Goal: Transaction & Acquisition: Obtain resource

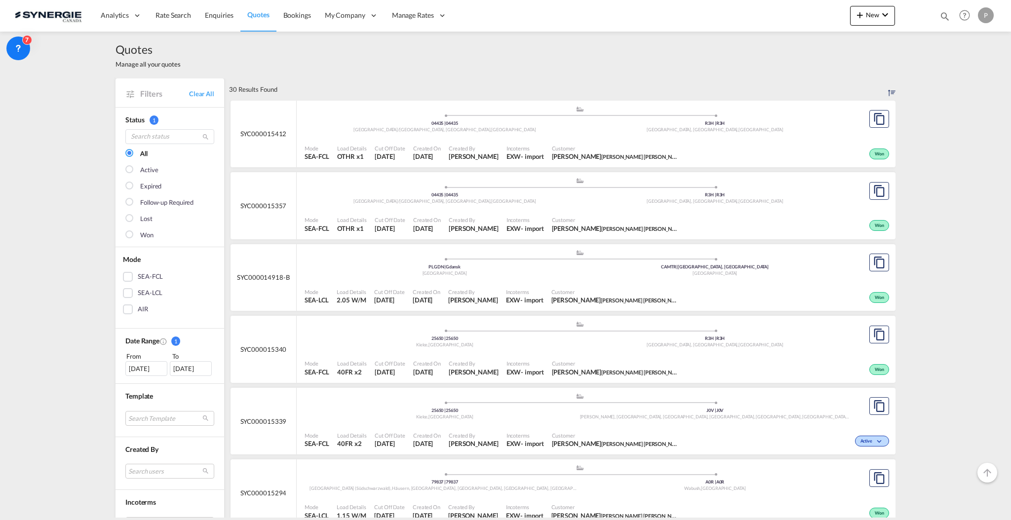
select select "Quotes"
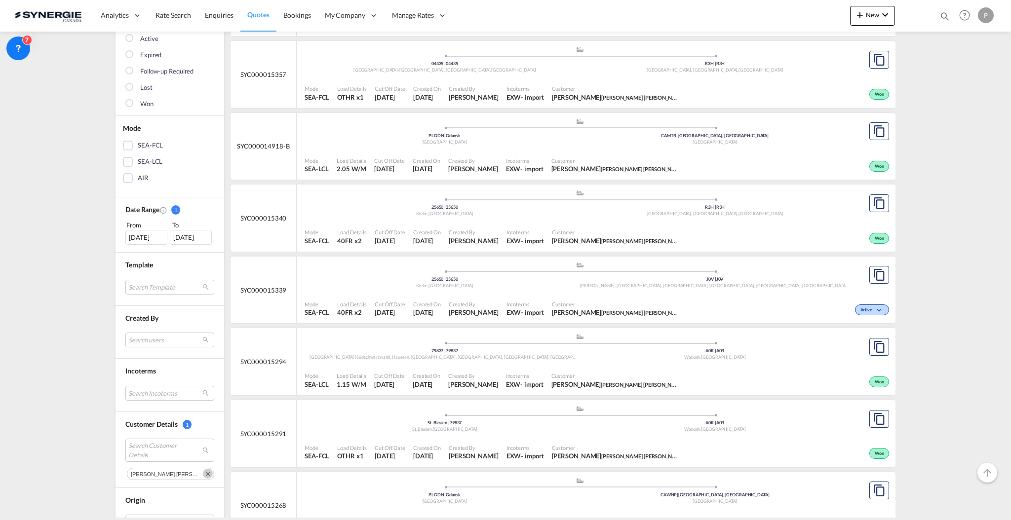
click at [944, 14] on md-icon "icon-magnify" at bounding box center [944, 16] width 11 height 11
click at [893, 14] on input at bounding box center [870, 15] width 123 height 17
paste input "SYC000015134"
type input "SYC000015134"
click at [940, 16] on md-icon "icon-magnify" at bounding box center [941, 16] width 12 height 12
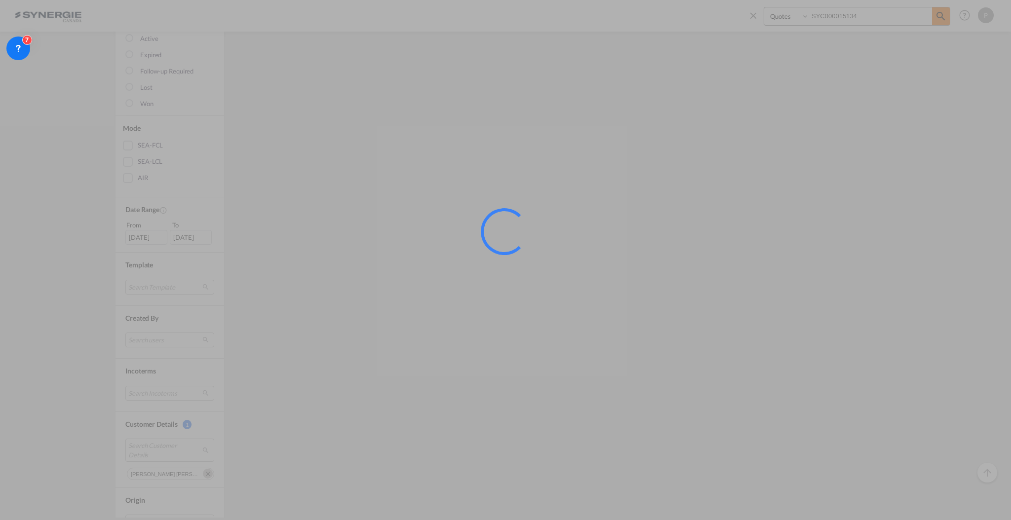
scroll to position [0, 0]
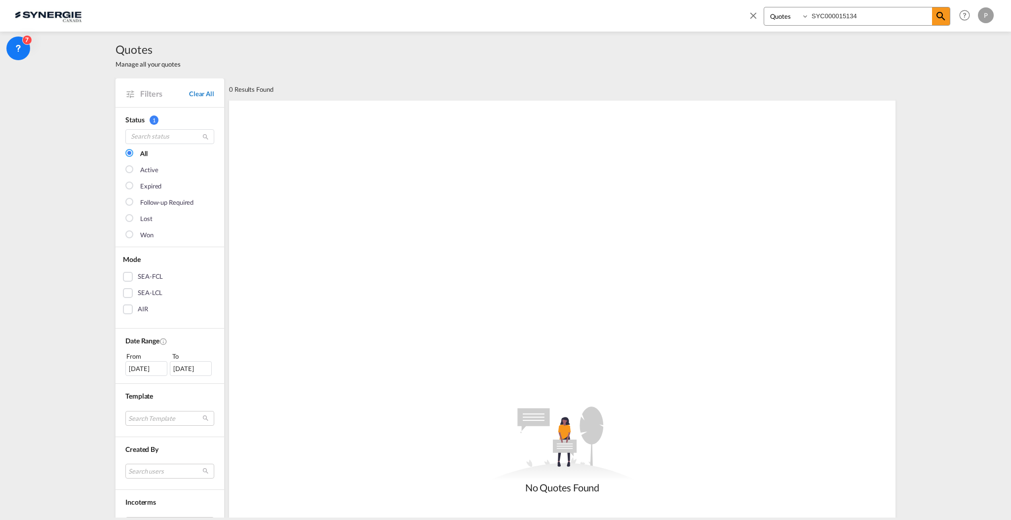
click at [192, 95] on link "Clear All" at bounding box center [201, 93] width 25 height 9
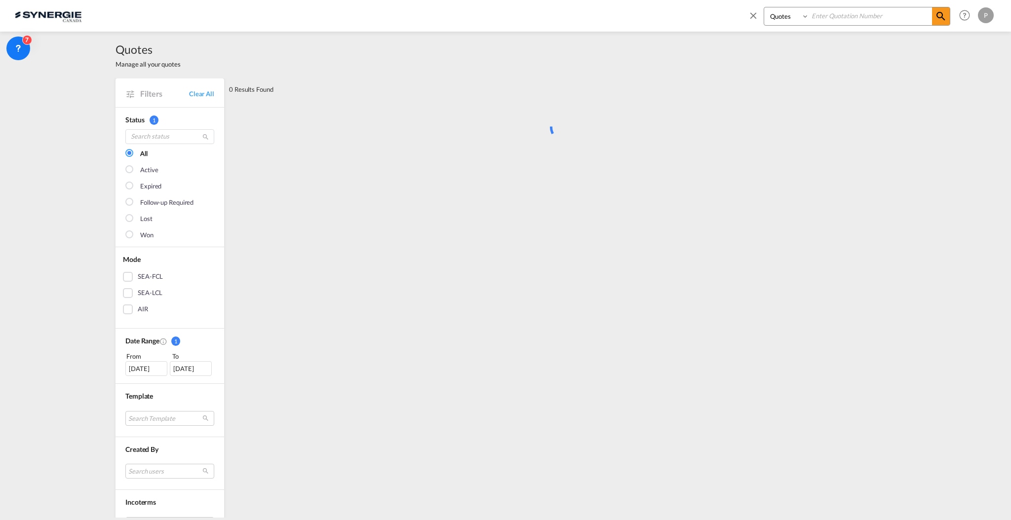
click at [880, 15] on input at bounding box center [870, 15] width 123 height 17
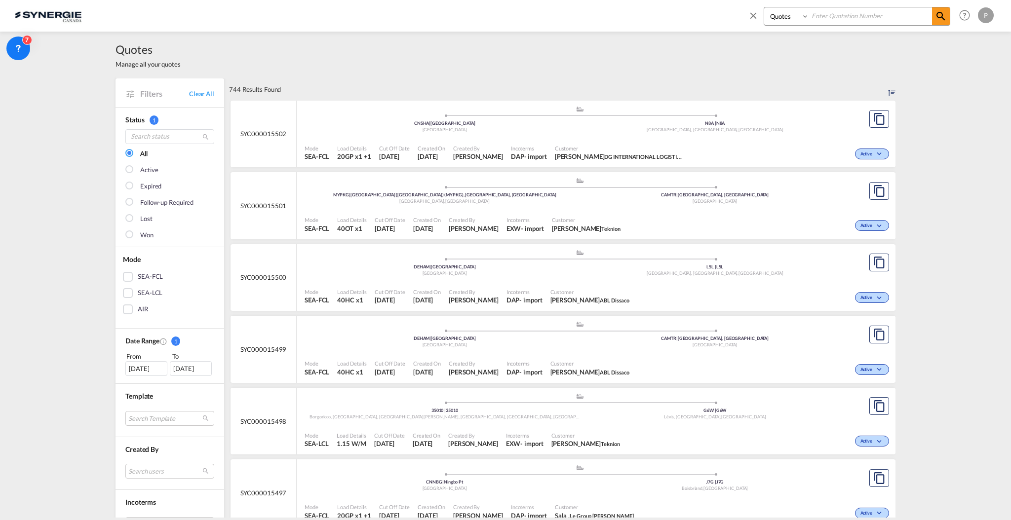
click at [868, 21] on input at bounding box center [870, 15] width 123 height 17
paste input "SYC000015134"
type input "SYC000015134"
click at [946, 15] on md-icon "icon-magnify" at bounding box center [941, 16] width 12 height 12
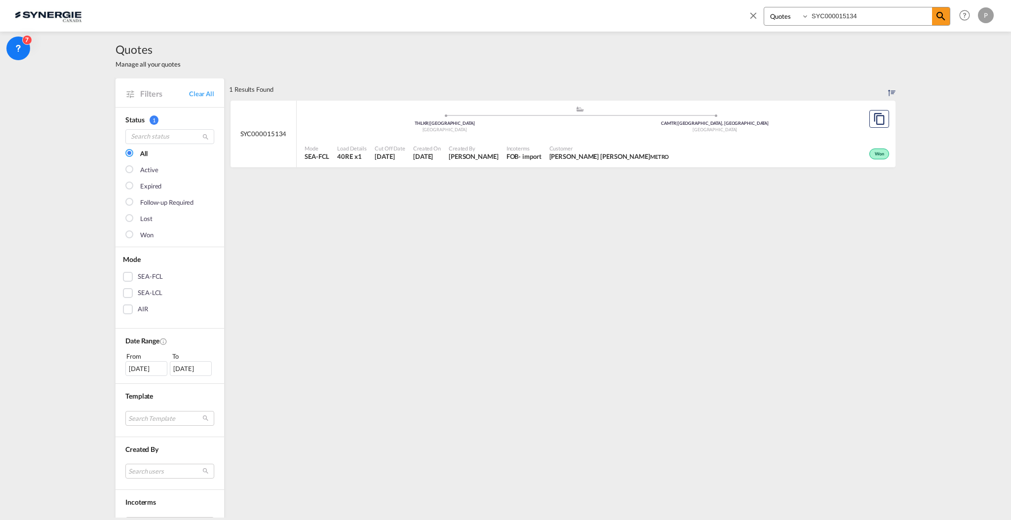
click at [637, 134] on div ".a{fill:#aaa8ad;} .a{fill:#aaa8ad;} THLKR | Lat Krabang Thailand CAMTR | Montre…" at bounding box center [579, 121] width 550 height 30
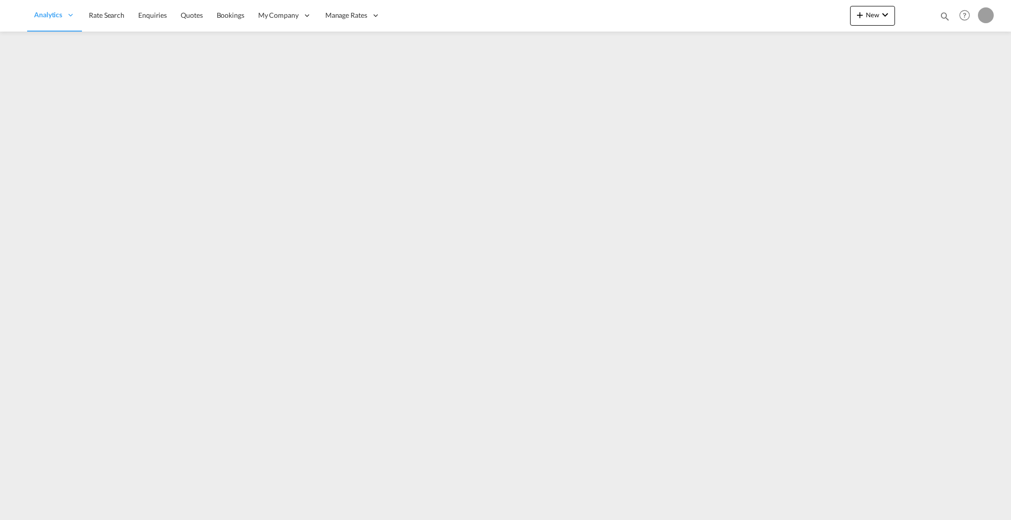
click at [940, 15] on md-icon "icon-magnify" at bounding box center [944, 16] width 11 height 11
click at [768, 14] on select "Bookings Quotes Enquiries" at bounding box center [787, 16] width 47 height 18
select select "Quotes"
click at [764, 7] on select "Bookings Quotes Enquiries" at bounding box center [787, 16] width 47 height 18
click at [829, 13] on input at bounding box center [870, 15] width 123 height 17
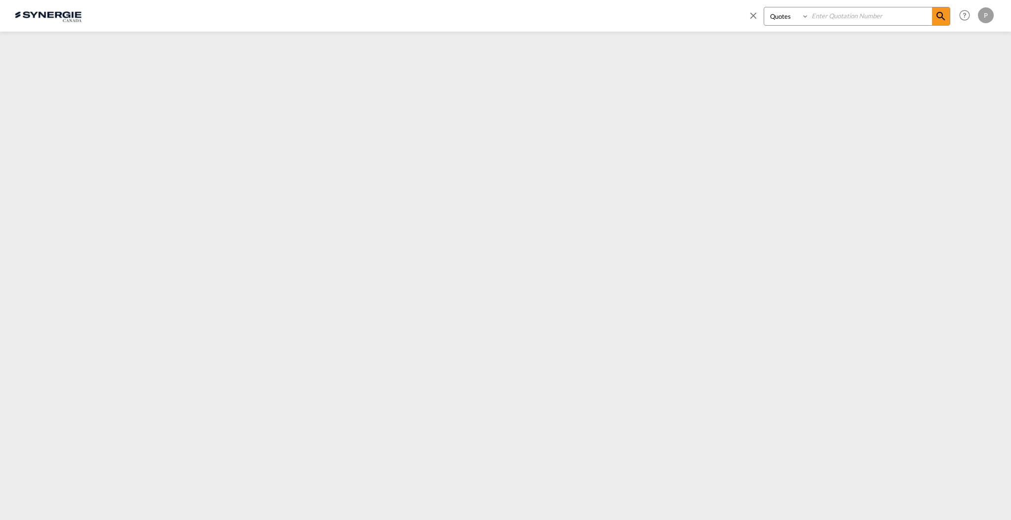
paste input "SYC000015178"
type input "SYC000015178"
click at [937, 14] on md-icon "icon-magnify" at bounding box center [941, 16] width 12 height 12
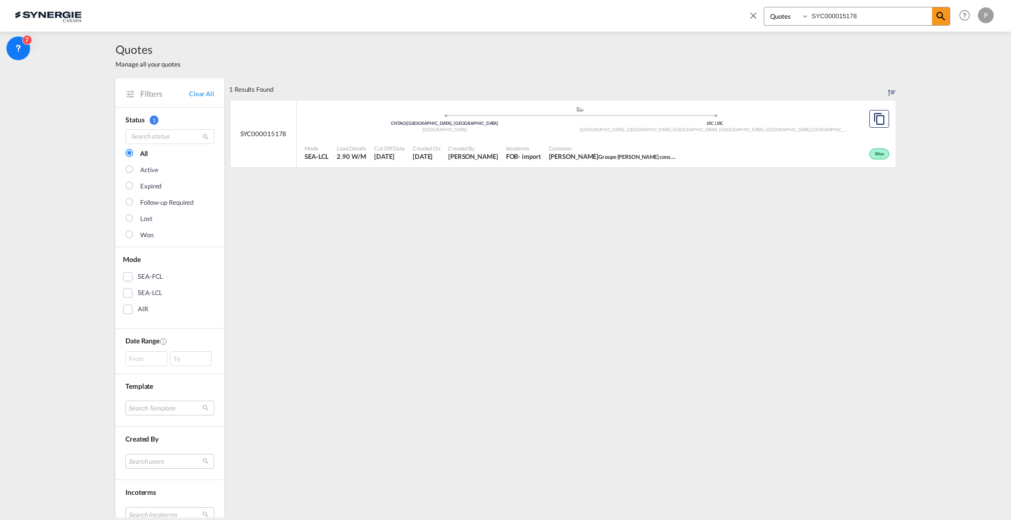
click at [506, 148] on span "Incoterms" at bounding box center [523, 148] width 35 height 7
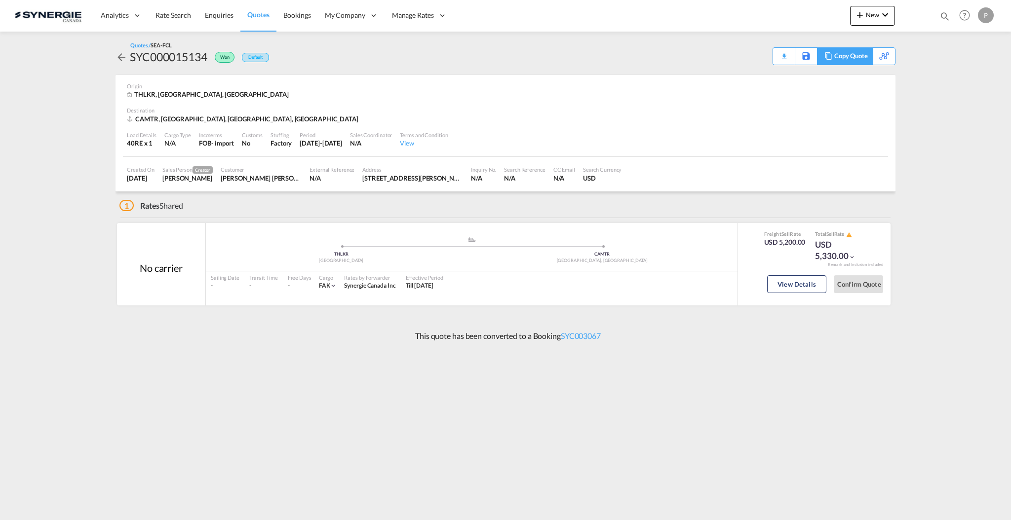
click at [857, 56] on div "Copy Quote" at bounding box center [851, 56] width 34 height 17
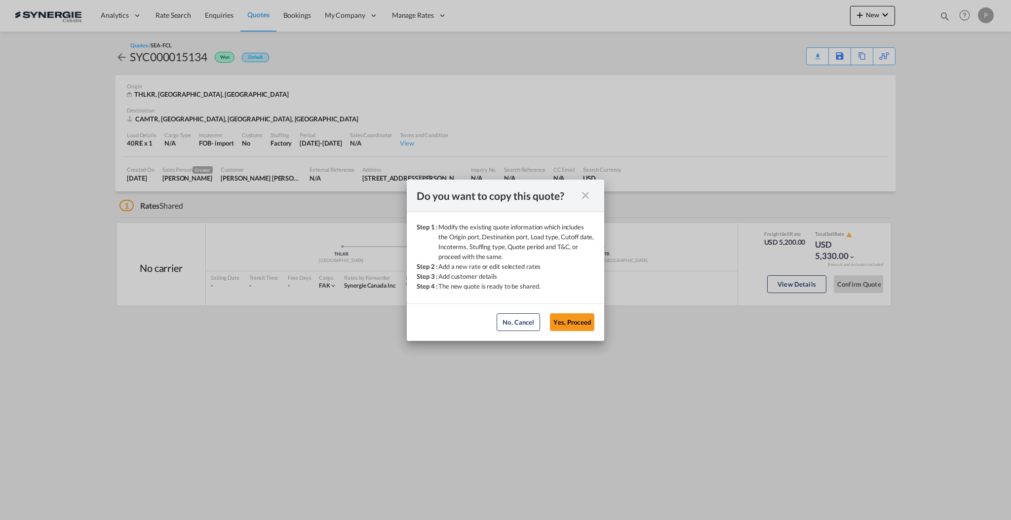
click at [558, 331] on md-dialog-actions "No, Cancel Yes, Proceed No, Cancel Yes, Proceed" at bounding box center [505, 322] width 197 height 38
click at [566, 323] on button "Yes, Proceed" at bounding box center [572, 322] width 44 height 18
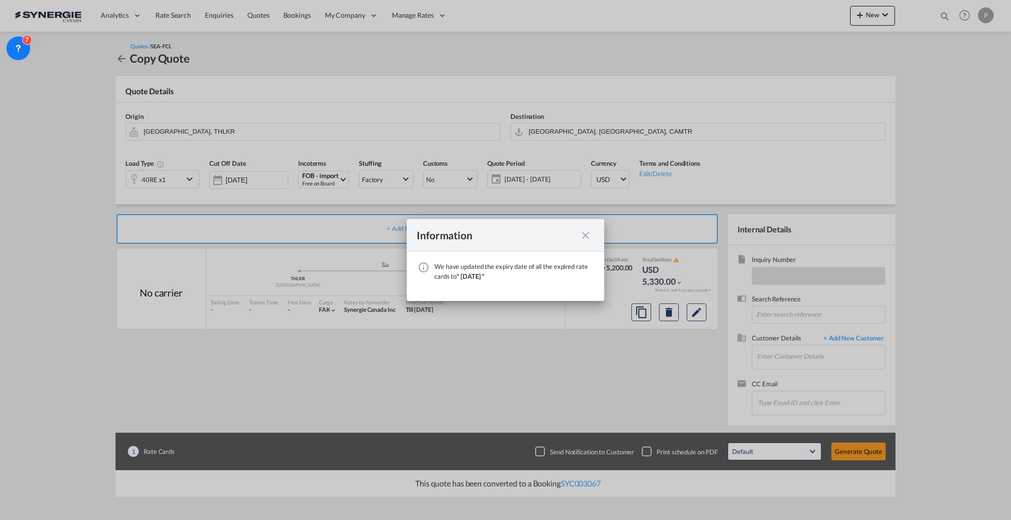
click at [580, 235] on md-icon "icon-close fg-AAA8AD cursor" at bounding box center [585, 235] width 12 height 12
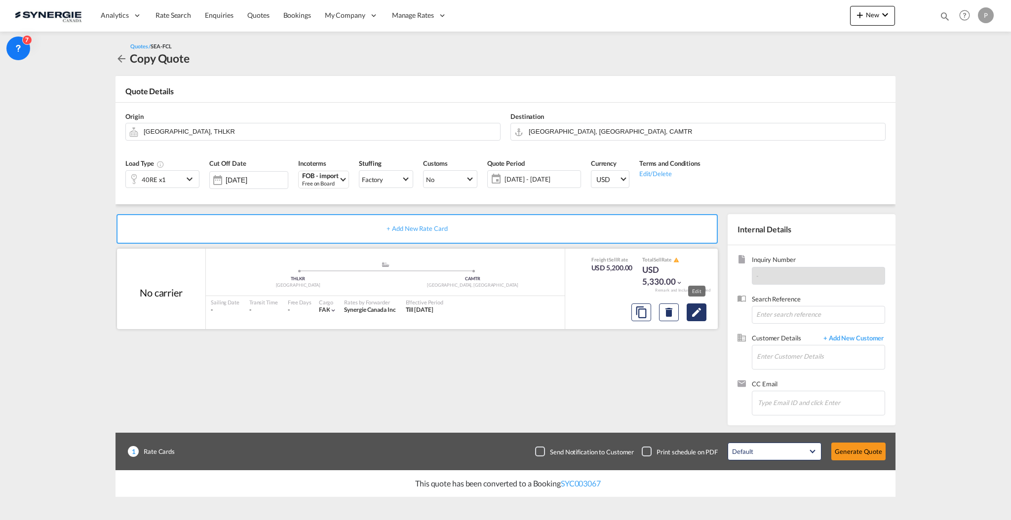
click at [699, 314] on md-icon "Edit" at bounding box center [696, 312] width 12 height 12
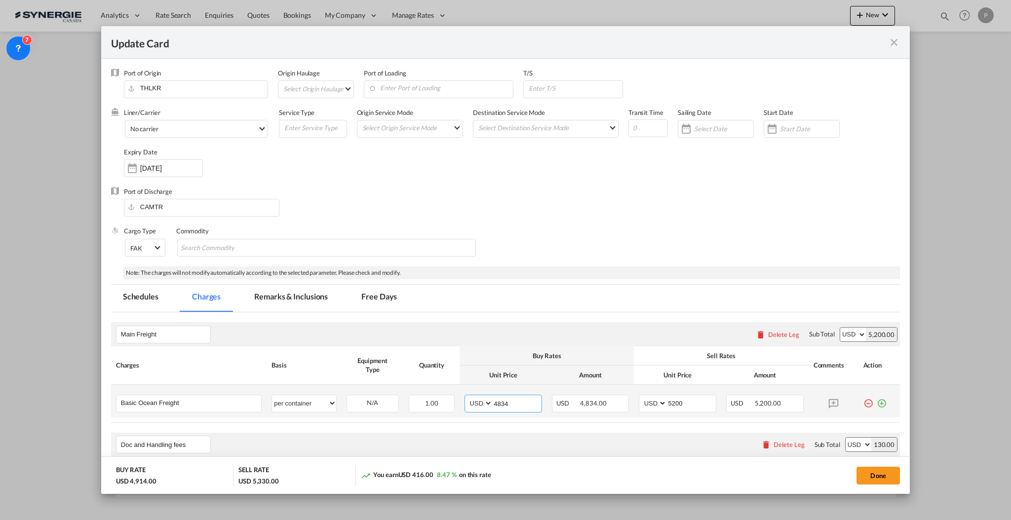
click at [493, 398] on input "4834" at bounding box center [517, 402] width 49 height 15
type input "5334"
click at [667, 400] on input "5200" at bounding box center [691, 402] width 49 height 15
type input "5700"
click at [870, 474] on button "Done" at bounding box center [877, 476] width 43 height 18
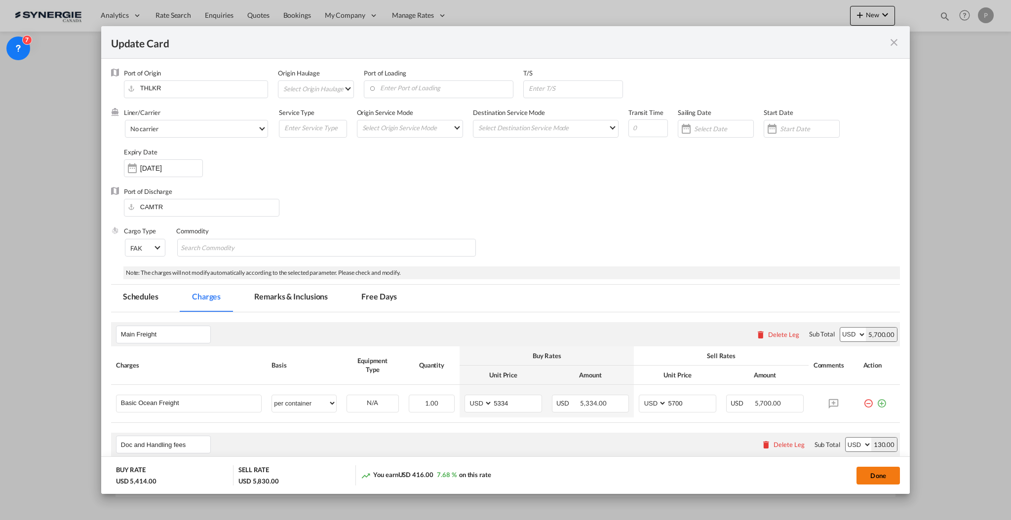
type input "28 Oct 2025"
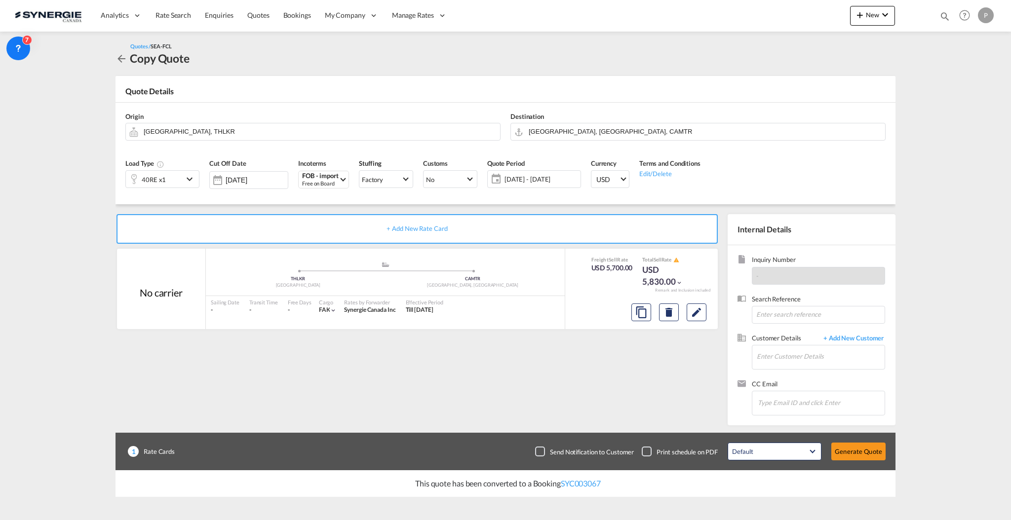
click at [546, 179] on span "15 Oct - 14 Nov 2025" at bounding box center [541, 179] width 74 height 9
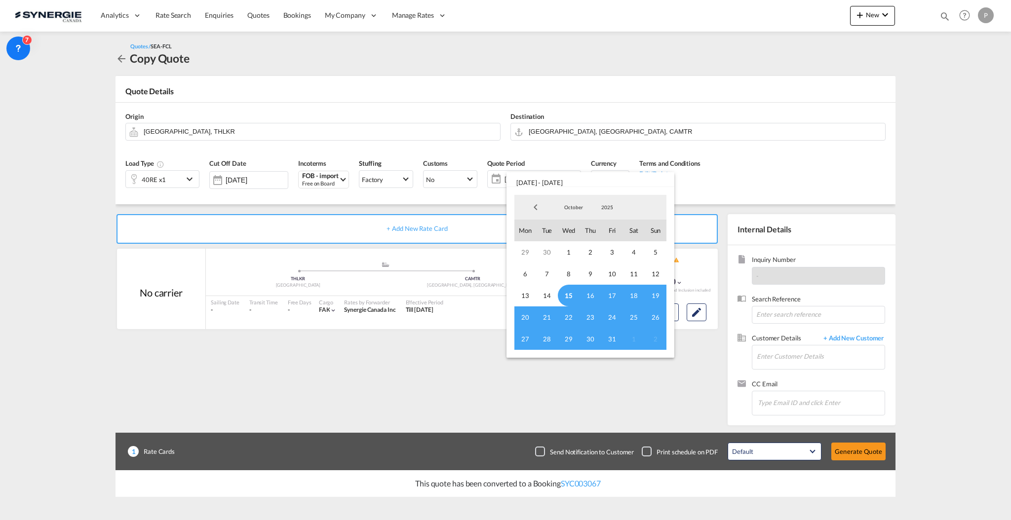
click at [565, 289] on span "15" at bounding box center [569, 296] width 22 height 22
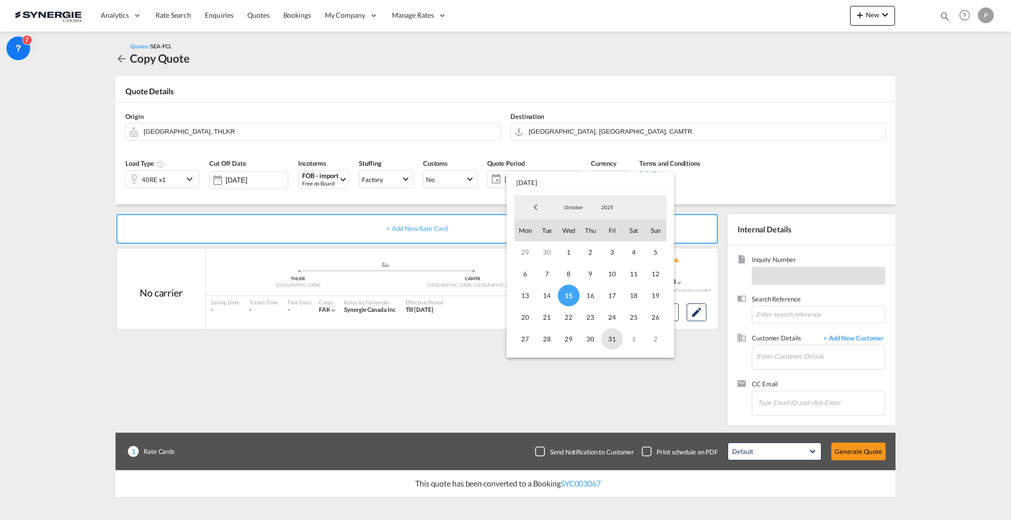
click at [619, 337] on span "31" at bounding box center [612, 339] width 22 height 22
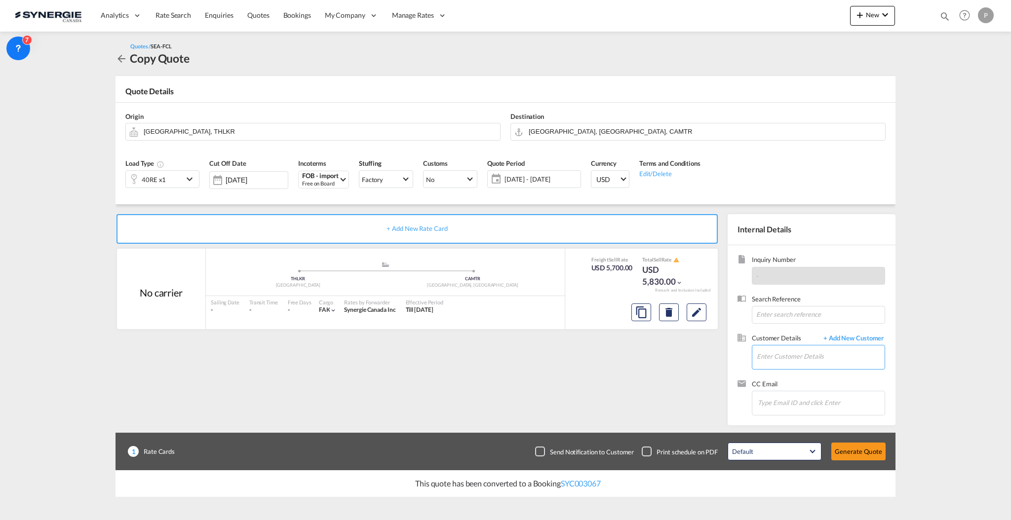
click at [823, 355] on input "Enter Customer Details" at bounding box center [821, 356] width 128 height 22
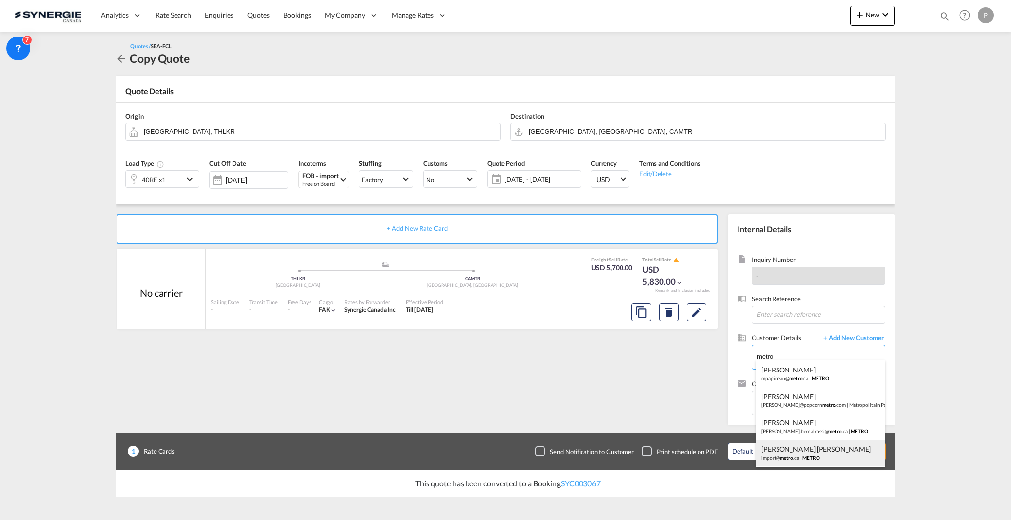
click at [840, 447] on div "VIVIANA BERNAL ROSSI import@ metro .ca | METRO" at bounding box center [820, 453] width 128 height 27
type input "METRO, VIVIANA BERNAL ROSSI, import@metro.ca"
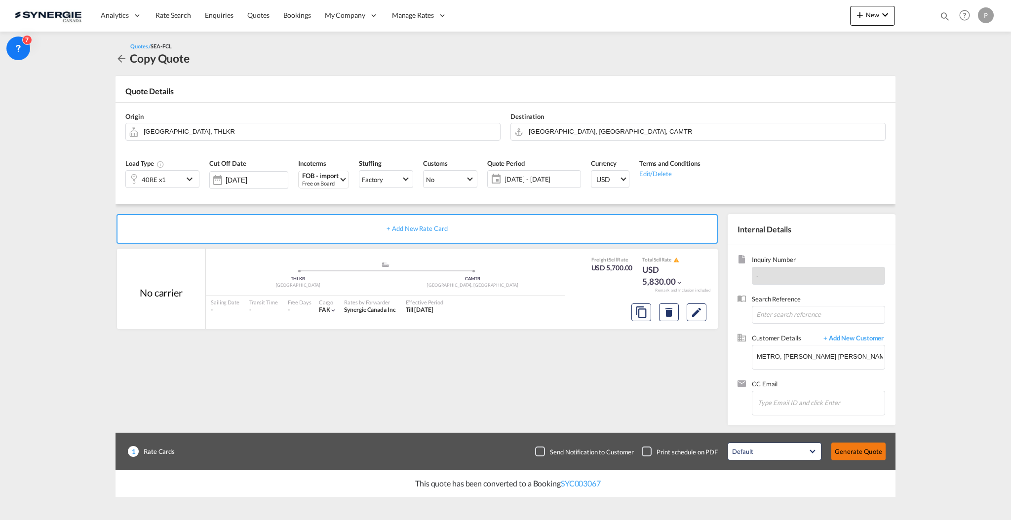
click at [851, 448] on button "Generate Quote" at bounding box center [858, 452] width 54 height 18
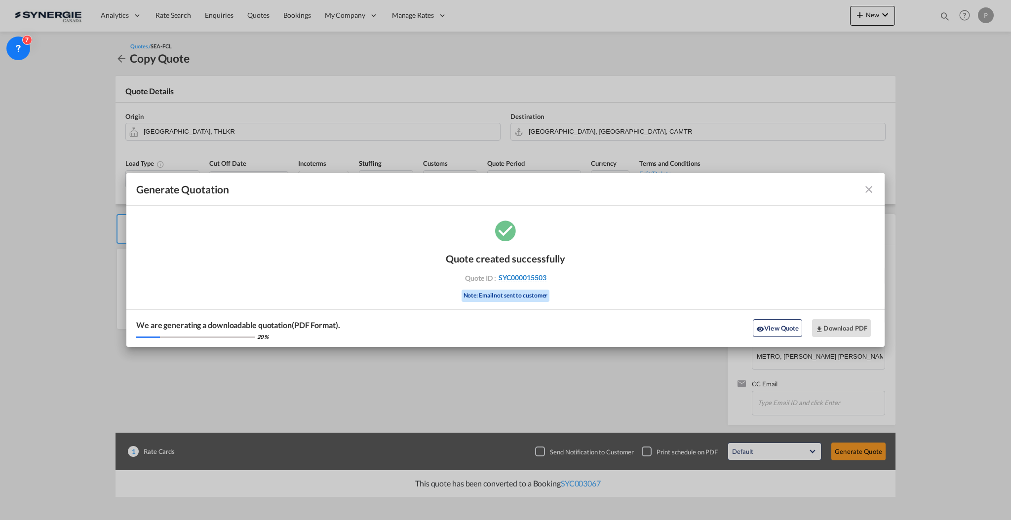
drag, startPoint x: 553, startPoint y: 279, endPoint x: 546, endPoint y: 279, distance: 6.9
click at [546, 279] on div "Quote ID : SYC000015503" at bounding box center [505, 277] width 114 height 9
copy div "SYC000015503"
click at [837, 327] on button "Download PDF" at bounding box center [841, 328] width 59 height 18
click at [782, 332] on button "View Quote" at bounding box center [777, 328] width 49 height 18
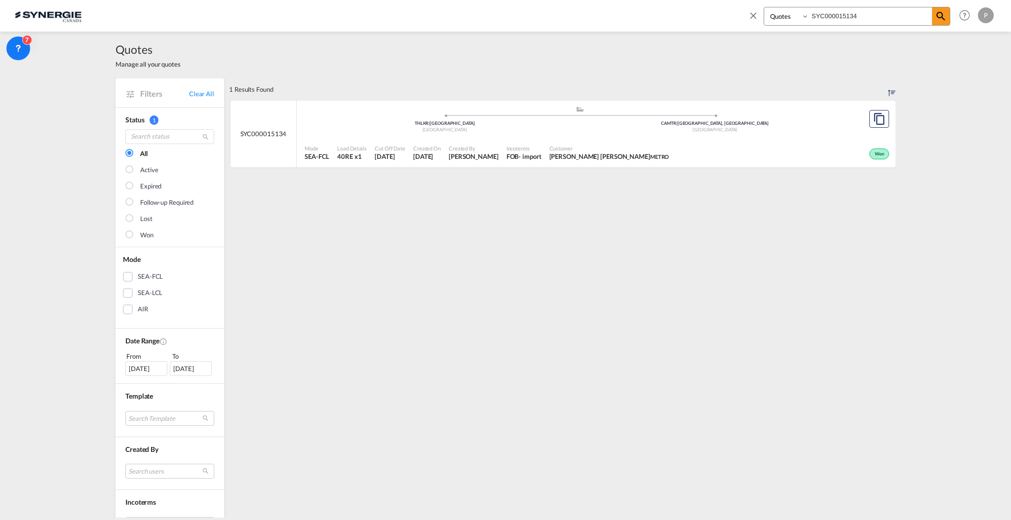
select select "Quotes"
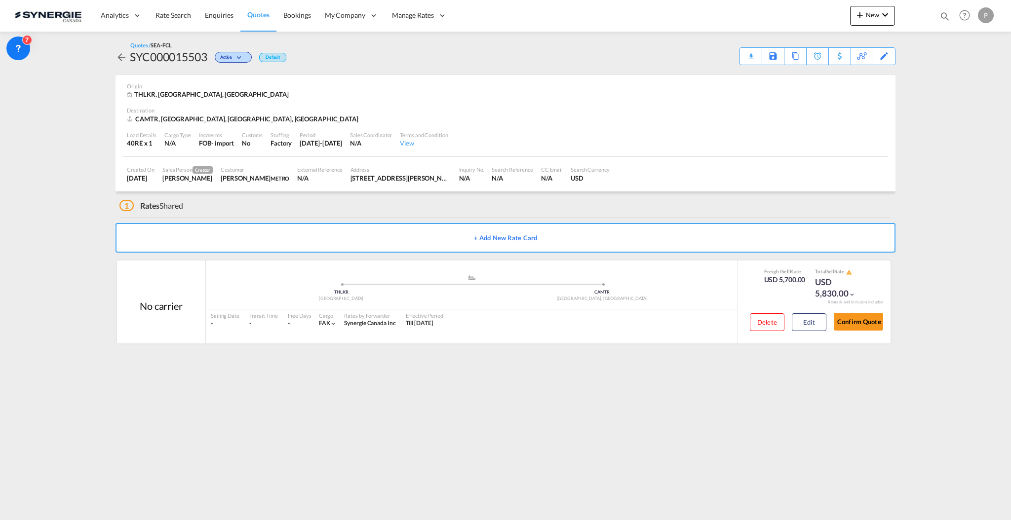
drag, startPoint x: 0, startPoint y: 0, endPoint x: 265, endPoint y: 13, distance: 265.8
click at [265, 13] on span "Quotes" at bounding box center [258, 14] width 22 height 8
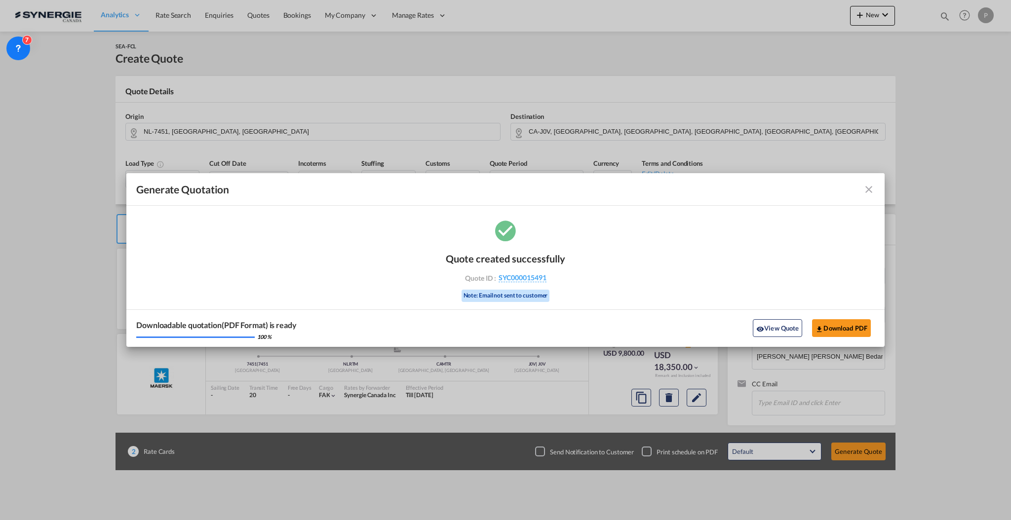
click at [867, 192] on md-icon "icon-close fg-AAA8AD cursor m-0" at bounding box center [869, 190] width 12 height 12
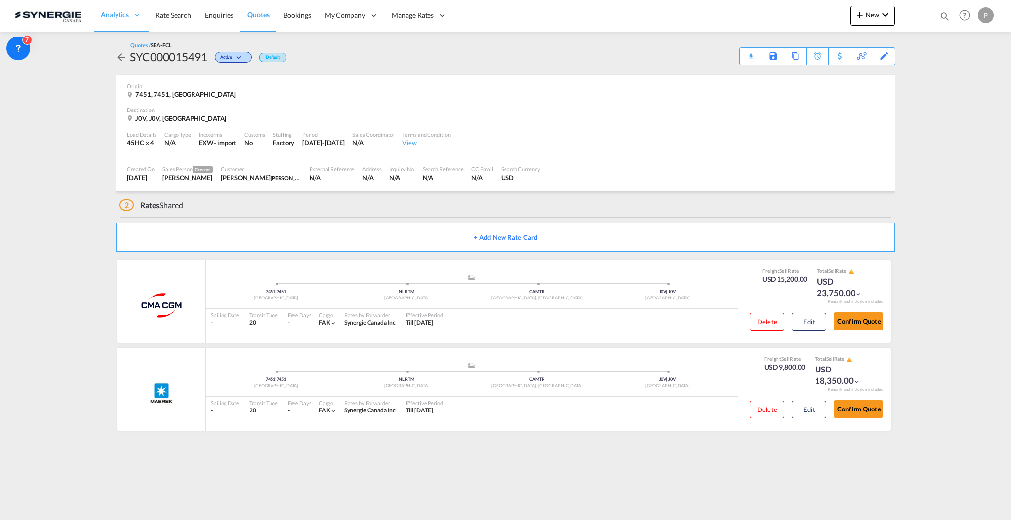
click at [945, 16] on md-icon "icon-magnify" at bounding box center [944, 16] width 11 height 11
click at [873, 8] on input at bounding box center [870, 15] width 123 height 17
click at [771, 14] on select "Bookings Quotes Enquiries" at bounding box center [787, 16] width 47 height 18
select select "Quotes"
click at [764, 7] on select "Bookings Quotes Enquiries" at bounding box center [787, 16] width 47 height 18
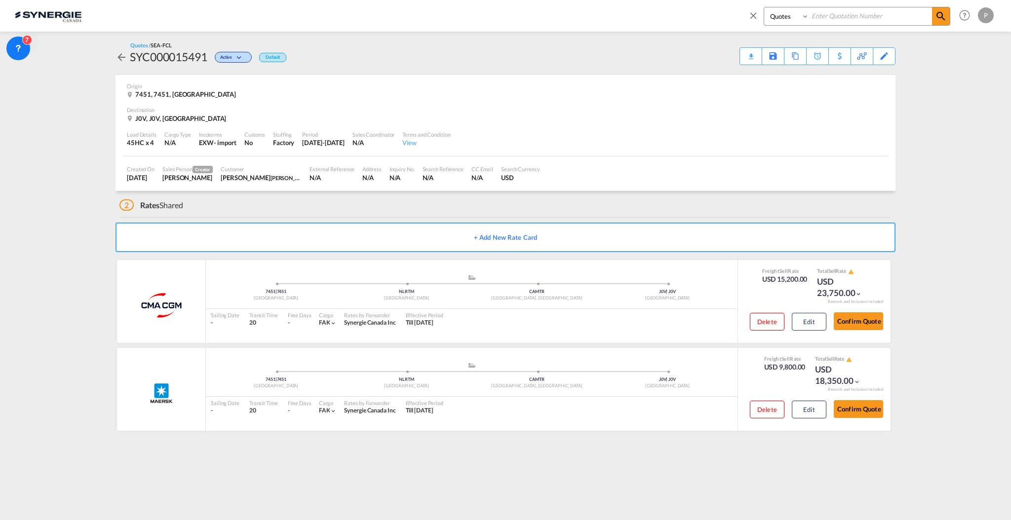
click at [836, 10] on input at bounding box center [870, 15] width 123 height 17
type input "15331"
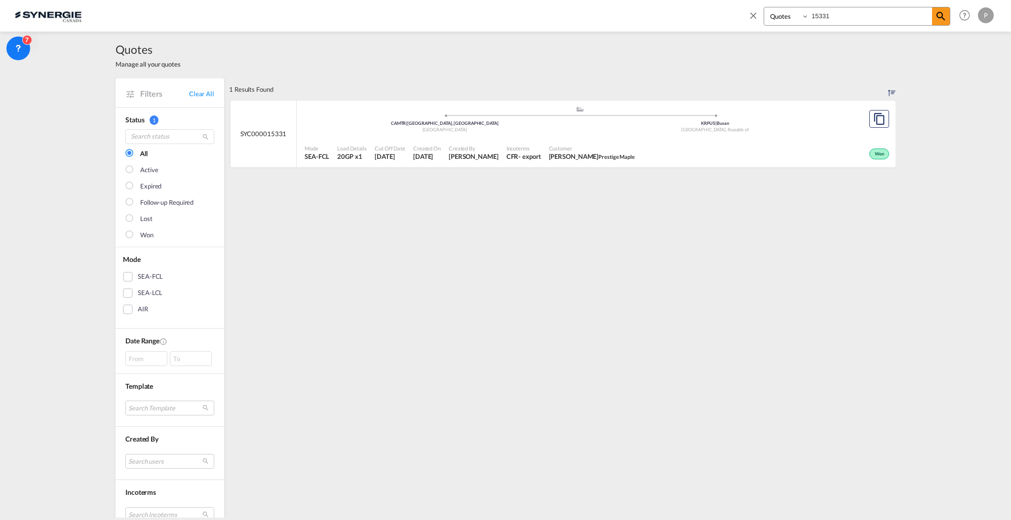
click at [388, 138] on div "Mode SEA-FCL Load Details 20GP x1 Cut Off Date 8 Oct 2025 Created On 8 Oct 2025…" at bounding box center [596, 153] width 599 height 30
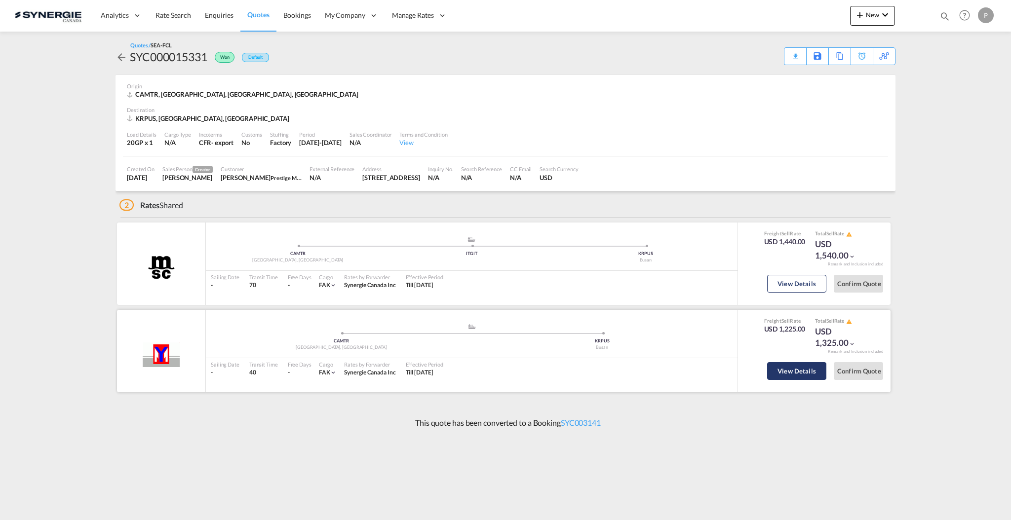
click at [801, 368] on button "View Details" at bounding box center [796, 371] width 59 height 18
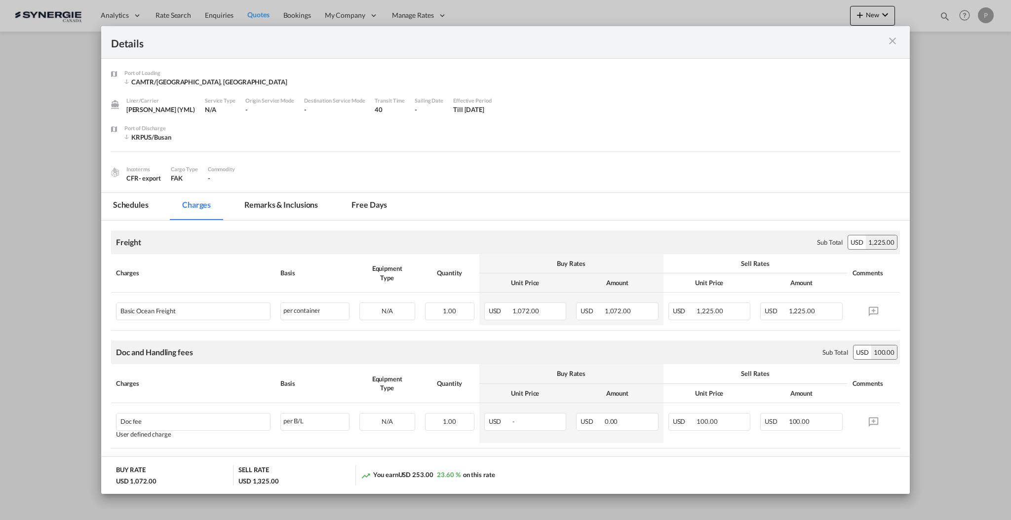
click at [897, 43] on md-icon "icon-close m-3 fg-AAA8AD cursor" at bounding box center [892, 41] width 12 height 12
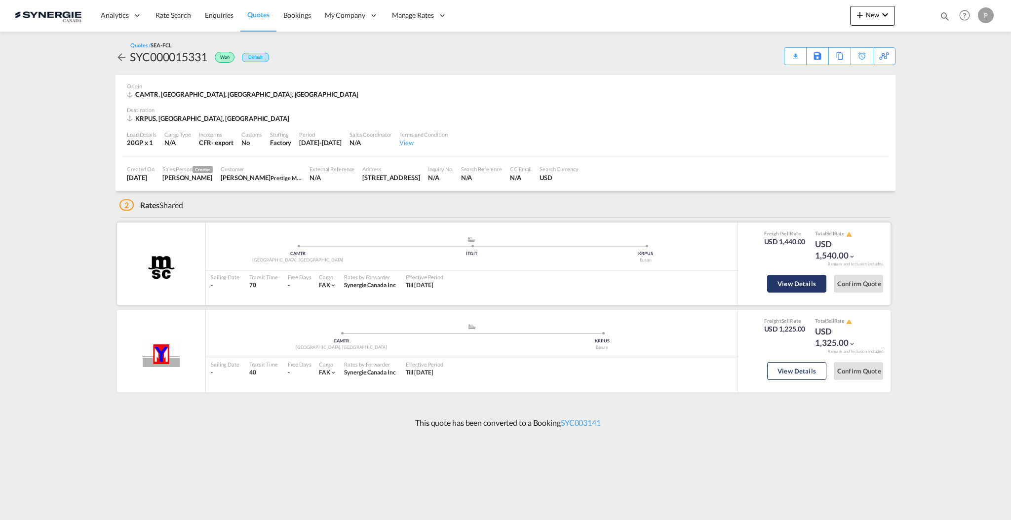
click at [795, 287] on button "View Details" at bounding box center [796, 284] width 59 height 18
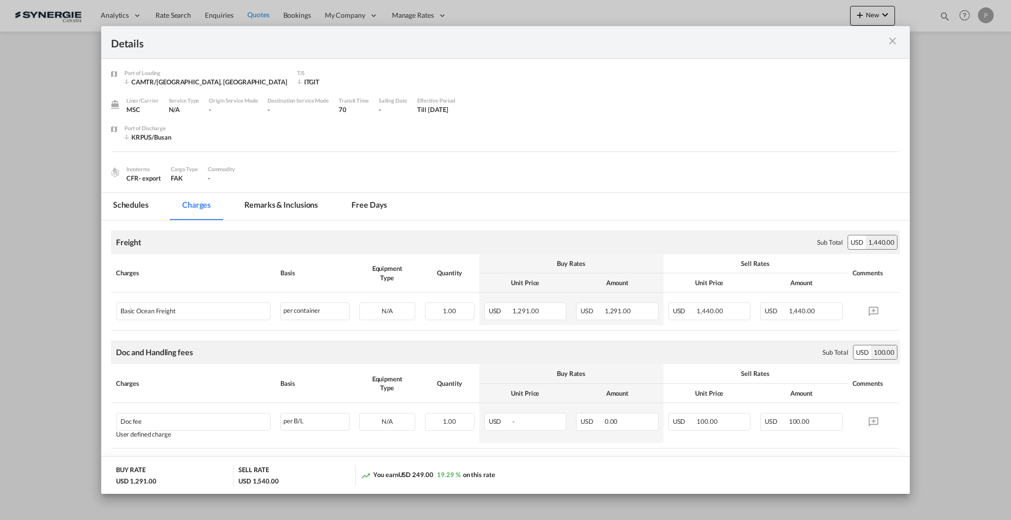
click at [897, 44] on md-icon "icon-close m-3 fg-AAA8AD cursor" at bounding box center [892, 41] width 12 height 12
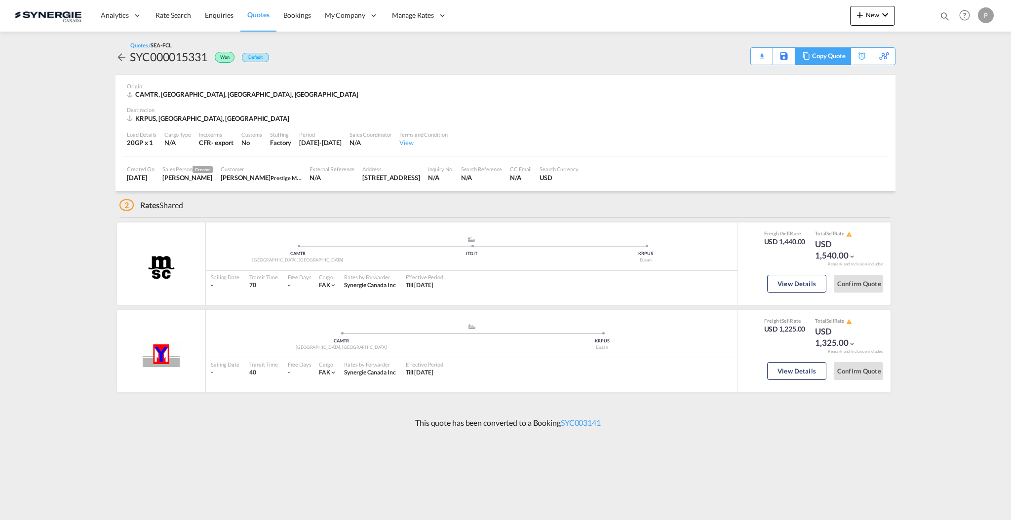
click at [839, 56] on div "Copy Quote" at bounding box center [829, 56] width 34 height 17
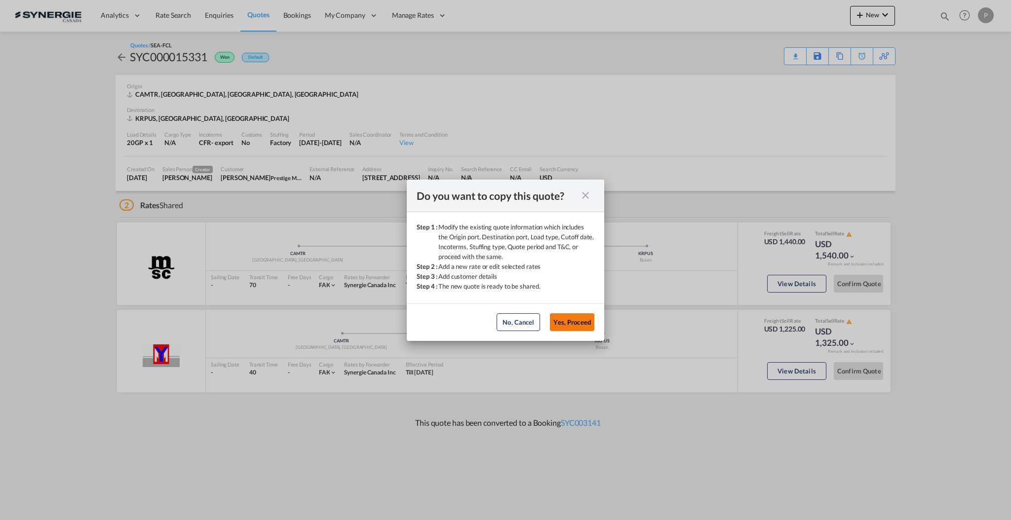
click at [561, 325] on button "Yes, Proceed" at bounding box center [572, 322] width 44 height 18
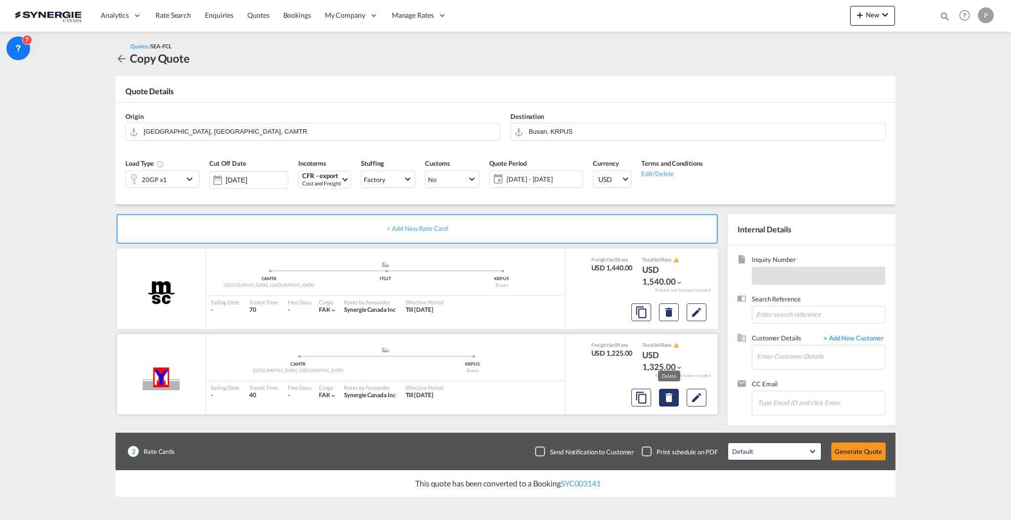
click at [670, 400] on button "Delete" at bounding box center [669, 398] width 20 height 18
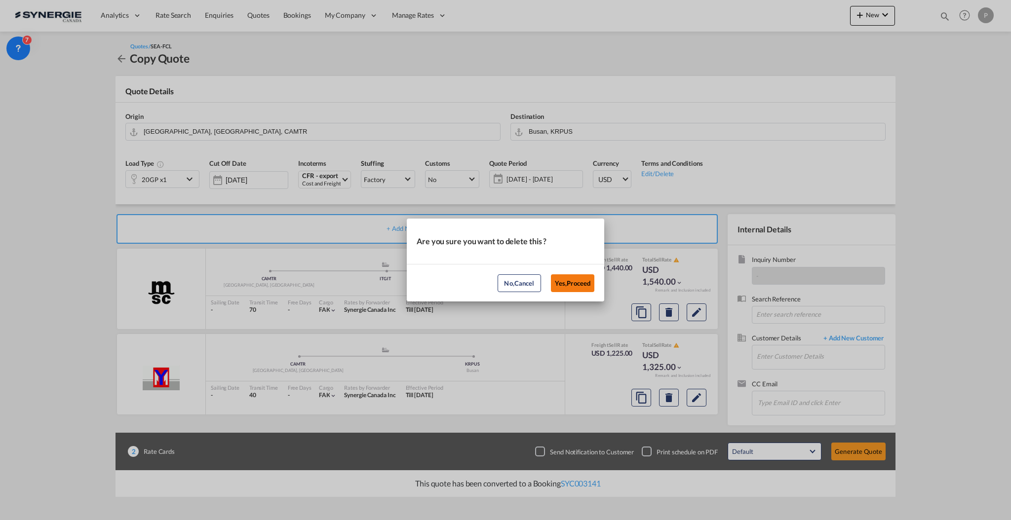
click at [575, 281] on button "Yes,Proceed" at bounding box center [572, 283] width 43 height 18
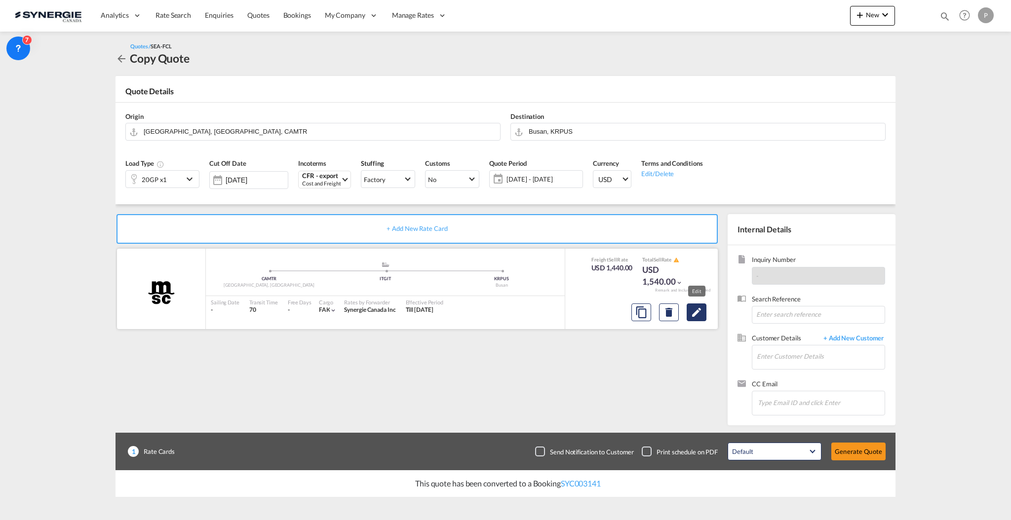
click at [693, 315] on md-icon "Edit" at bounding box center [696, 312] width 12 height 12
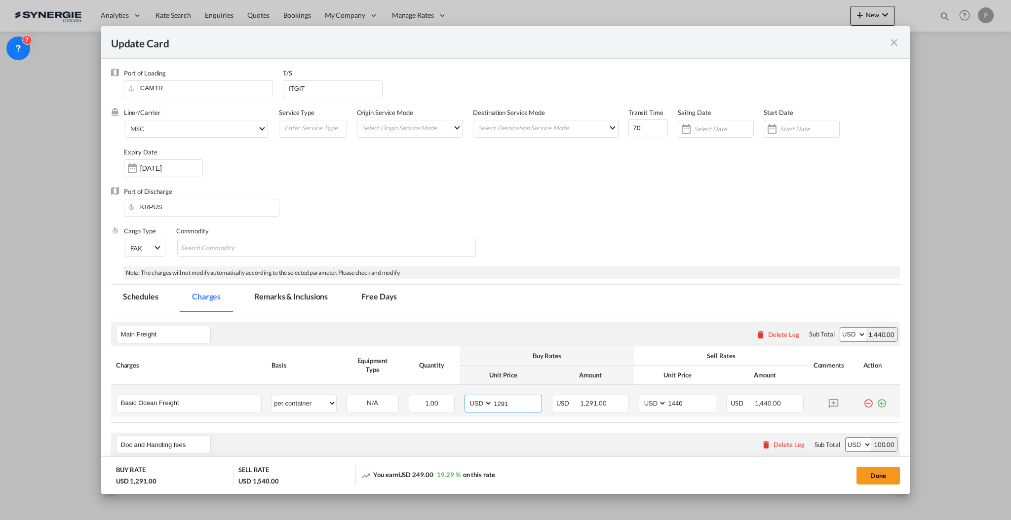
click at [503, 403] on input "1291" at bounding box center [517, 402] width 49 height 15
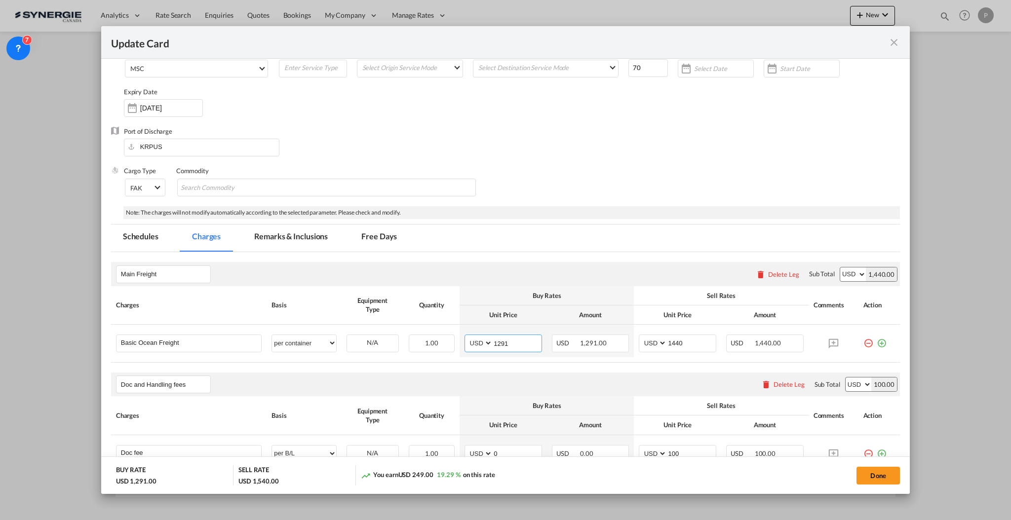
scroll to position [131, 0]
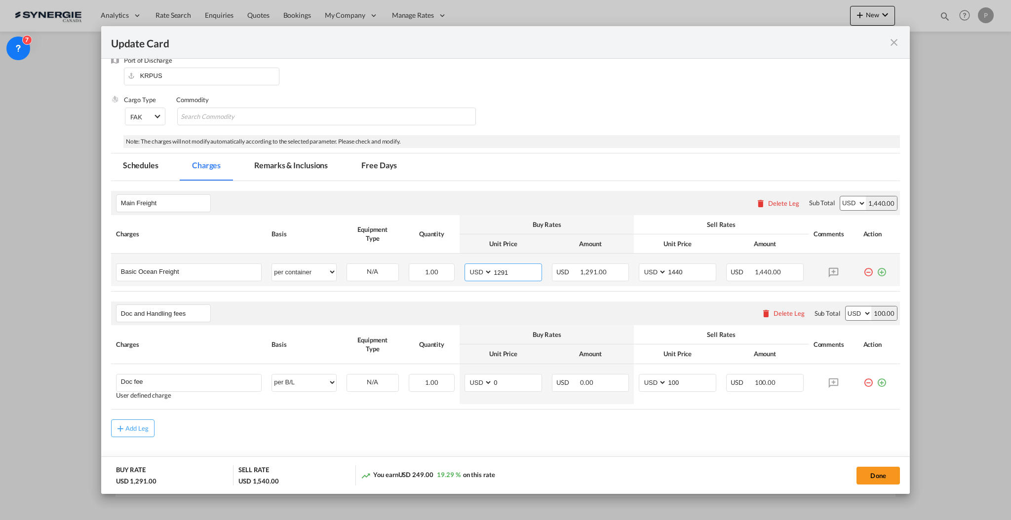
drag, startPoint x: 493, startPoint y: 268, endPoint x: 505, endPoint y: 268, distance: 11.8
click at [505, 268] on input "1291" at bounding box center [517, 271] width 49 height 15
type input "1495"
drag, startPoint x: 679, startPoint y: 267, endPoint x: 667, endPoint y: 265, distance: 12.2
click at [667, 265] on input "1440" at bounding box center [691, 271] width 49 height 15
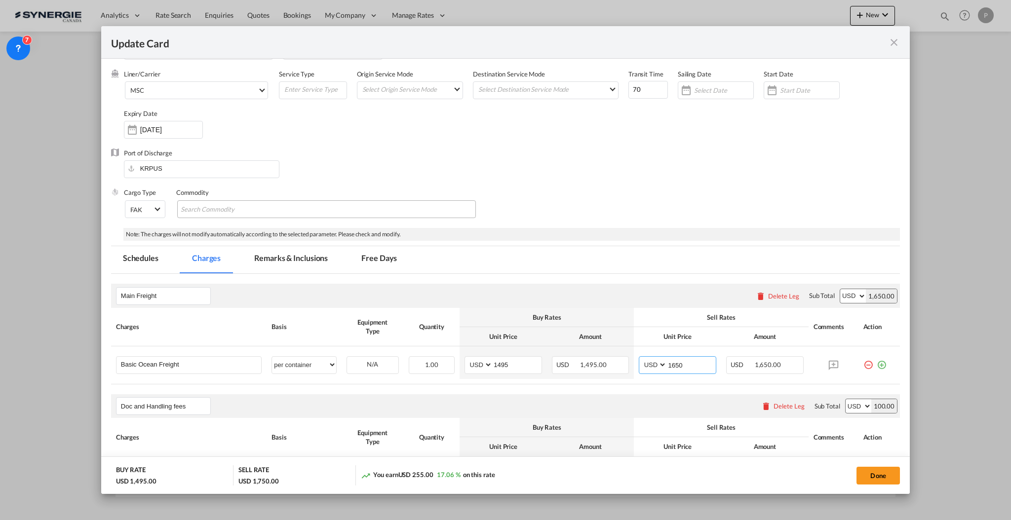
scroll to position [0, 0]
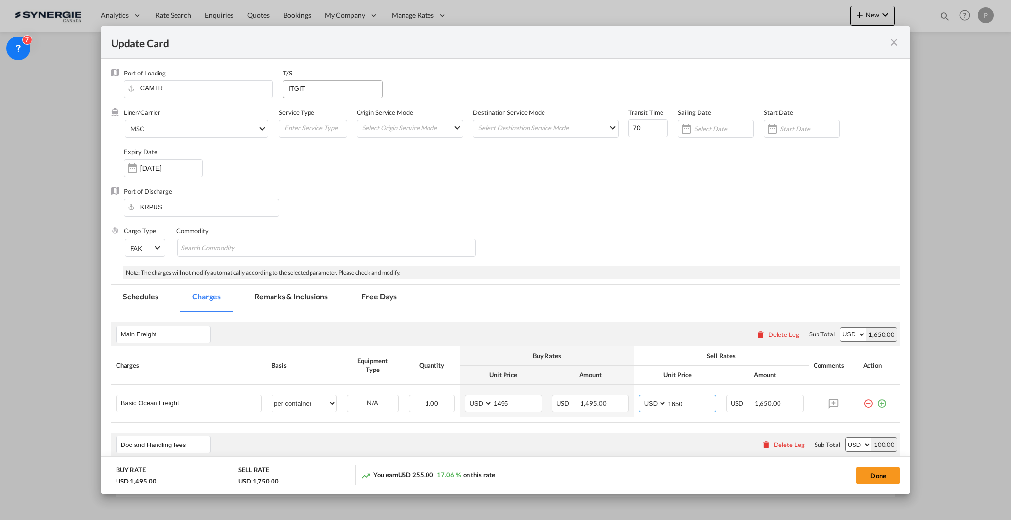
type input "1650"
click at [306, 90] on input "ITGIT" at bounding box center [334, 88] width 95 height 15
type input "CAVAN"
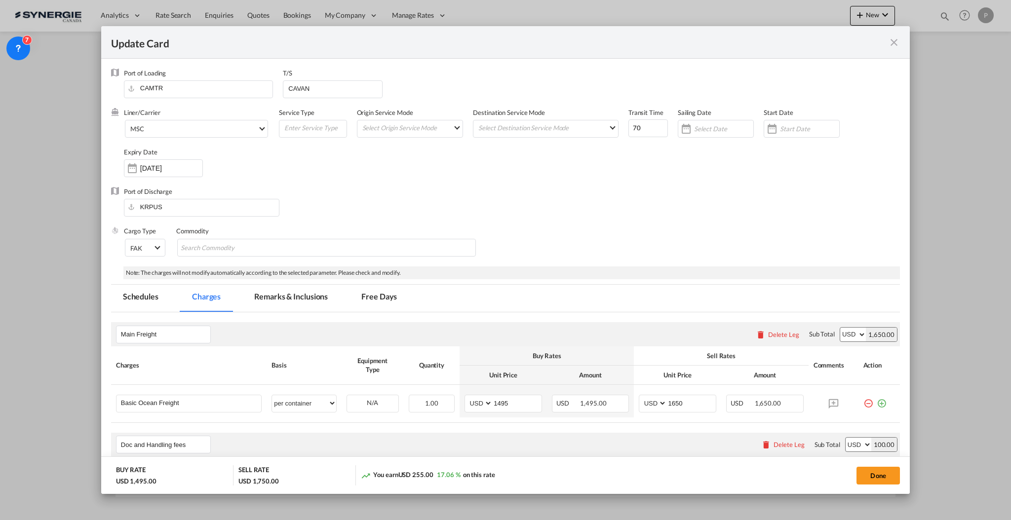
click at [630, 118] on span "70" at bounding box center [647, 127] width 39 height 20
click at [630, 122] on input "70" at bounding box center [647, 128] width 39 height 18
type input "38"
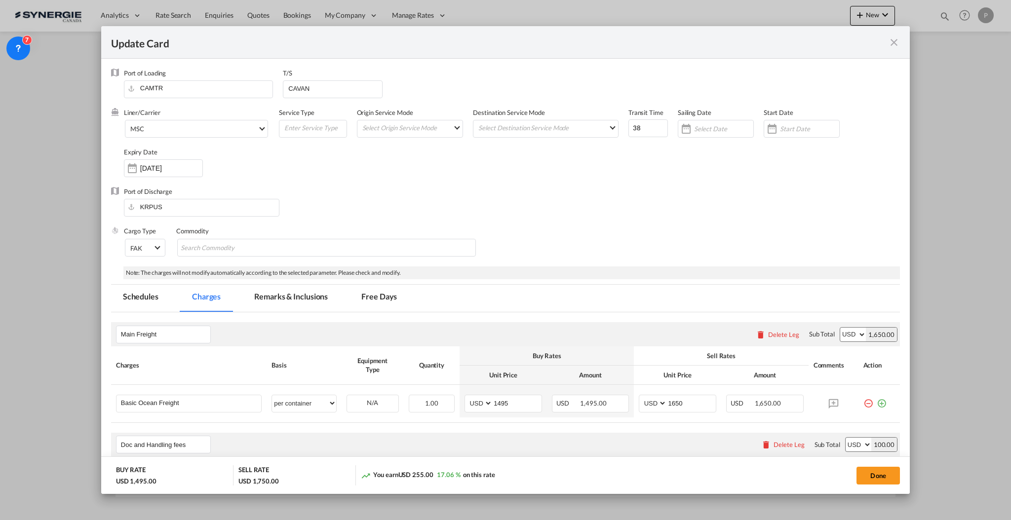
click at [630, 212] on div "Port of Discharge KRPUS" at bounding box center [505, 206] width 789 height 39
click at [878, 476] on button "Done" at bounding box center [877, 476] width 43 height 18
type input "[DATE]"
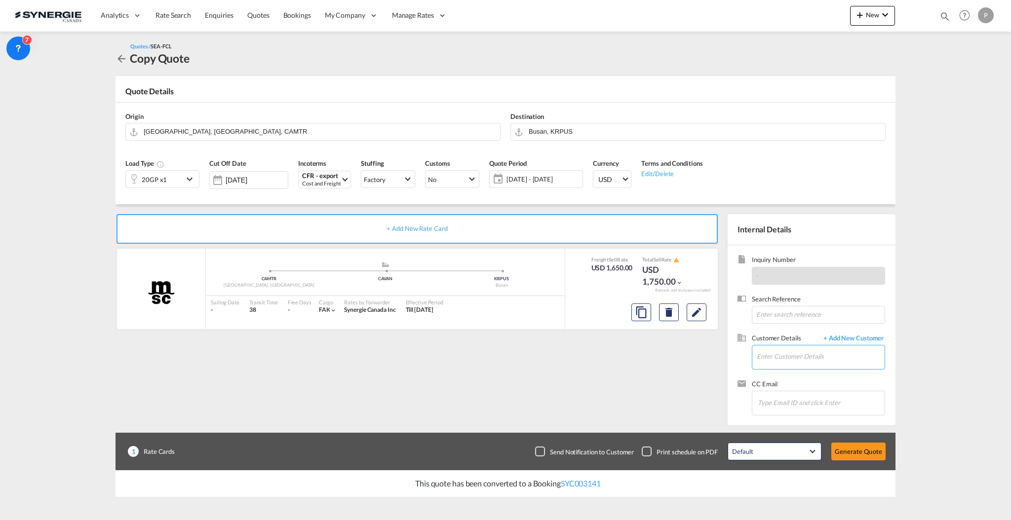
click at [780, 360] on input "Enter Customer Details" at bounding box center [821, 356] width 128 height 22
paste input "[EMAIL_ADDRESS][DOMAIN_NAME]"
click at [807, 375] on div "[PERSON_NAME] [EMAIL_ADDRESS][DOMAIN_NAME] | Prestige Maple" at bounding box center [820, 373] width 128 height 27
type input "Prestige Maple, [PERSON_NAME], [EMAIL_ADDRESS][DOMAIN_NAME]"
click at [865, 452] on button "Generate Quote" at bounding box center [858, 452] width 54 height 18
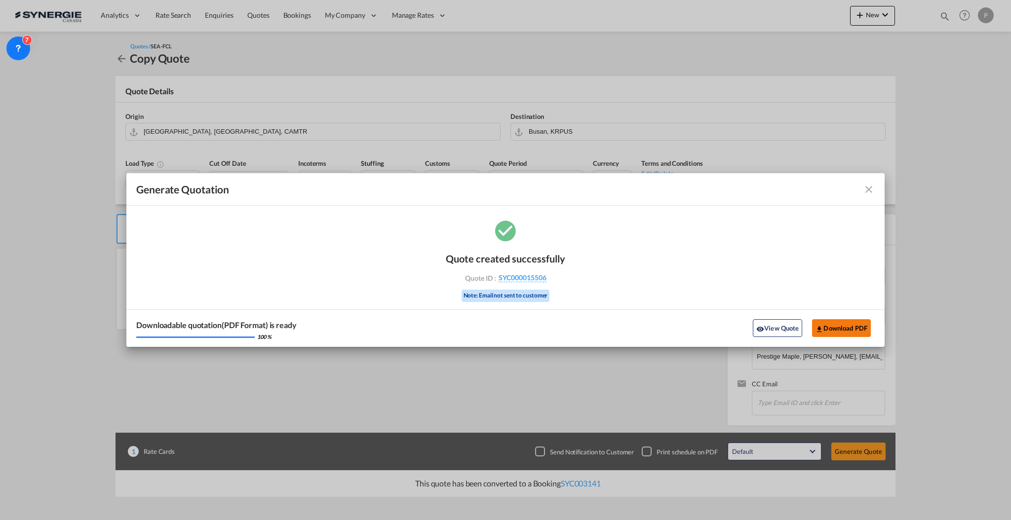
click at [839, 329] on button "Download PDF" at bounding box center [841, 328] width 59 height 18
